Goal: Navigation & Orientation: Find specific page/section

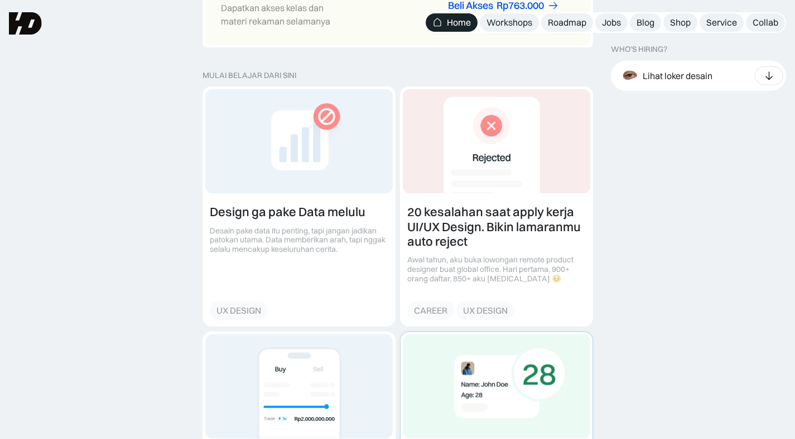
scroll to position [1191, 0]
click at [491, 215] on link at bounding box center [496, 207] width 192 height 239
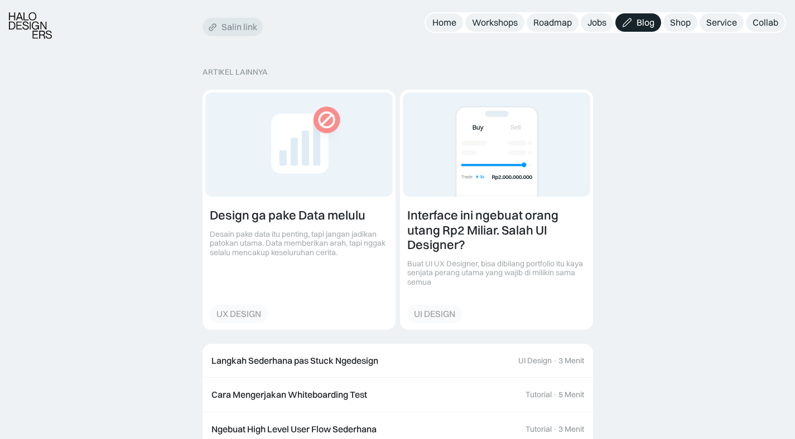
scroll to position [1813, 0]
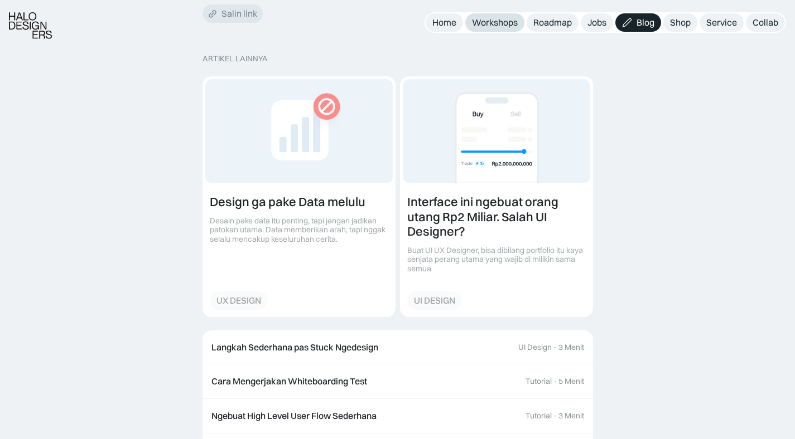
click at [506, 18] on div "Workshops" at bounding box center [495, 23] width 46 height 12
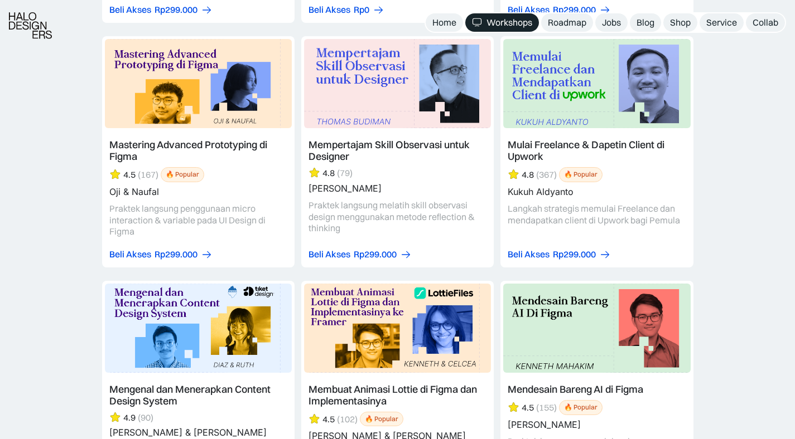
scroll to position [2808, 0]
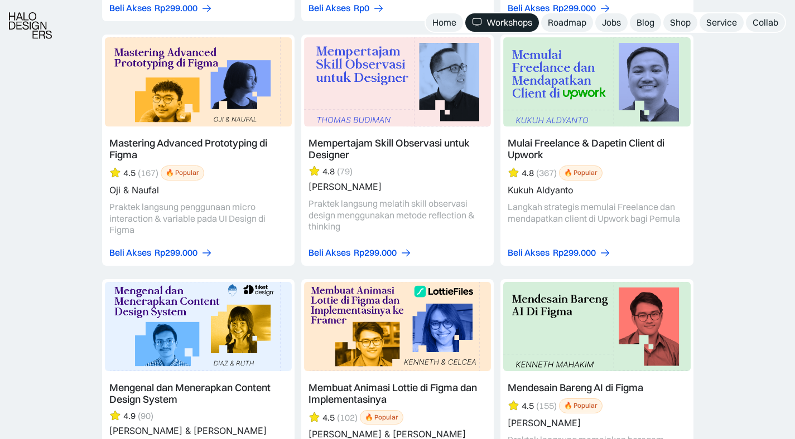
click at [250, 105] on link at bounding box center [198, 150] width 192 height 231
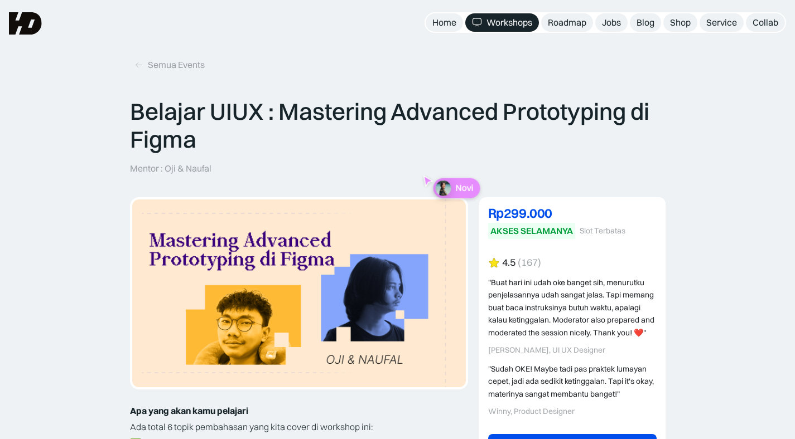
click at [265, 99] on p "Belajar UIUX : Mastering Advanced Prototyping di Figma" at bounding box center [397, 126] width 535 height 56
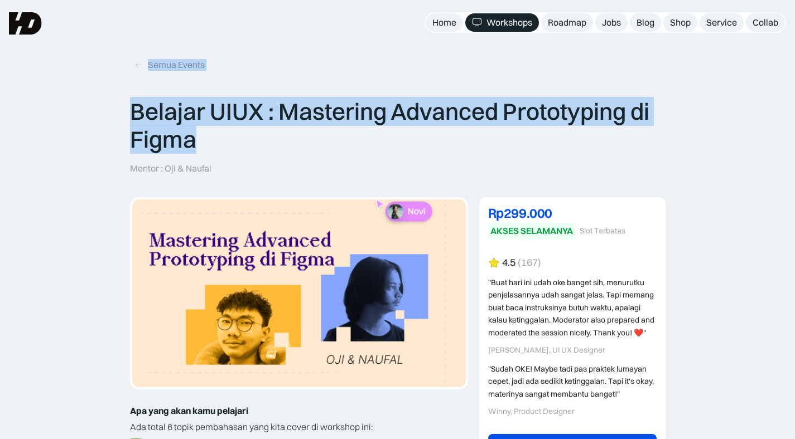
drag, startPoint x: 201, startPoint y: 140, endPoint x: 129, endPoint y: 96, distance: 84.3
copy div "Semua Events Belajar UIUX : Mastering Advanced Prototyping di Figma"
click at [354, 147] on p "Belajar UIUX : Mastering Advanced Prototyping di Figma" at bounding box center [397, 126] width 535 height 56
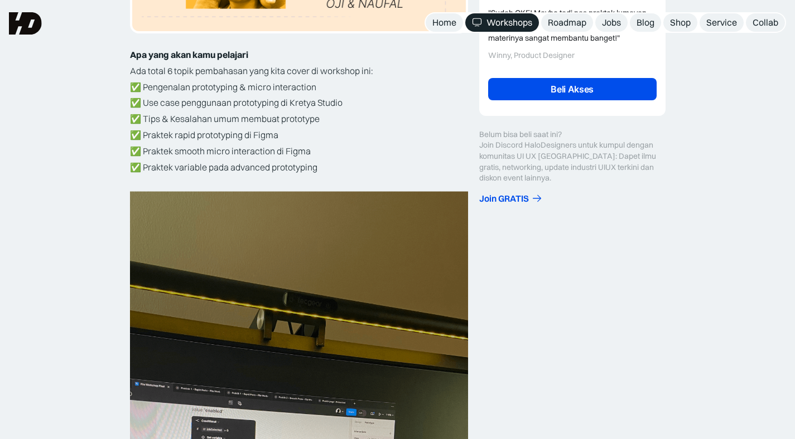
scroll to position [354, 0]
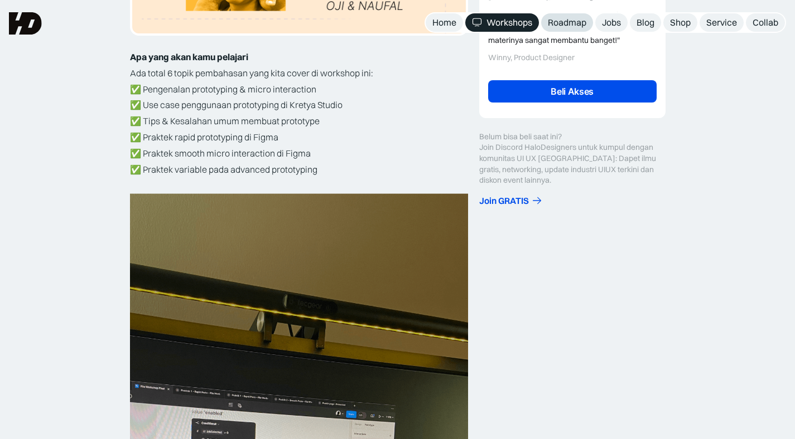
click at [567, 26] on div "Roadmap" at bounding box center [567, 23] width 38 height 12
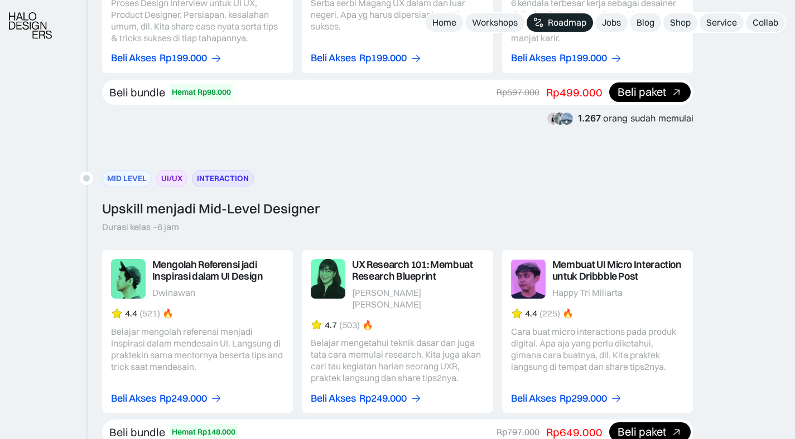
scroll to position [1373, 0]
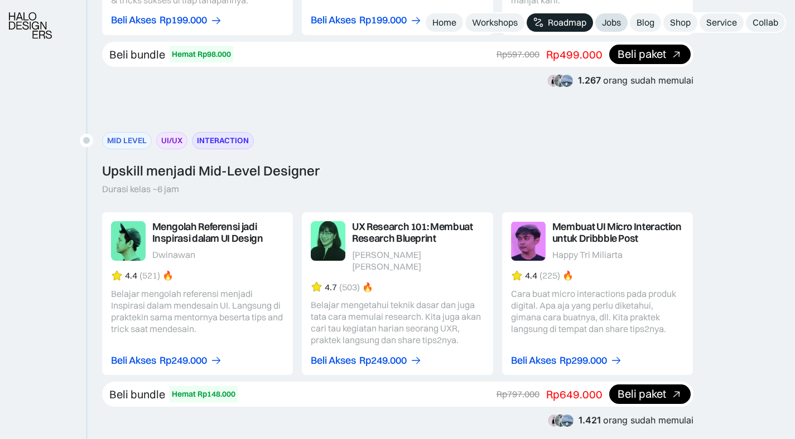
click at [609, 27] on div "Jobs" at bounding box center [611, 23] width 19 height 12
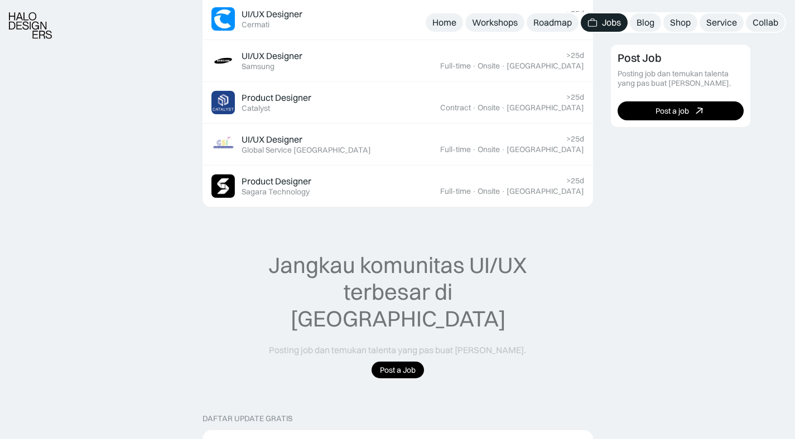
scroll to position [648, 0]
